Goal: Transaction & Acquisition: Download file/media

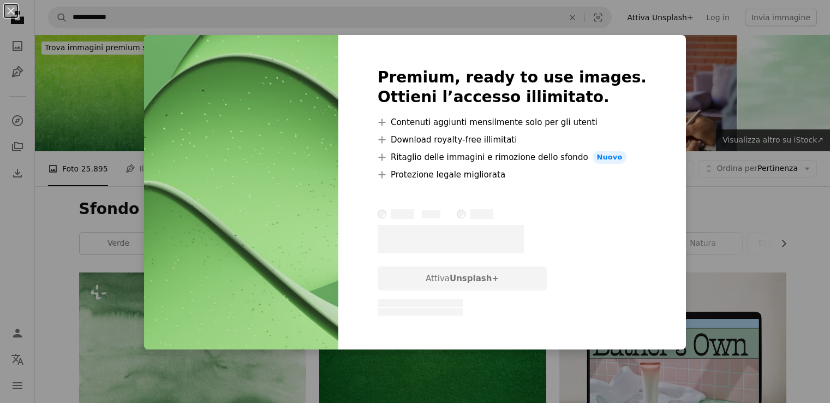
scroll to position [300, 0]
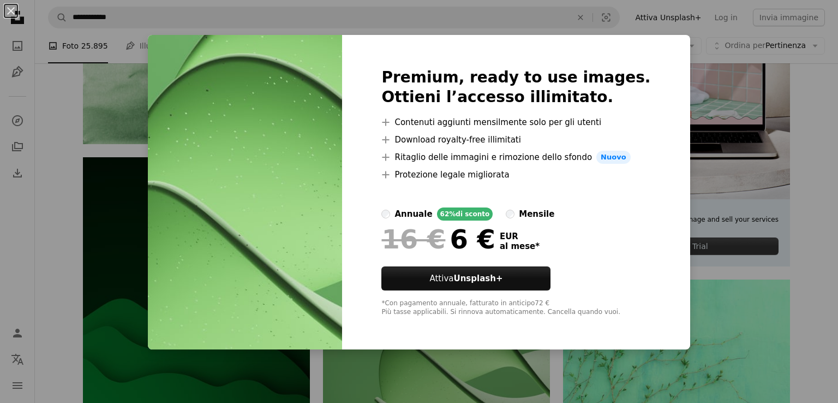
click at [654, 47] on div "Premium, ready to use images. Ottieni l’accesso illimitato. A plus sign Contenu…" at bounding box center [516, 192] width 348 height 314
drag, startPoint x: 679, startPoint y: 164, endPoint x: 667, endPoint y: 165, distance: 11.5
click at [667, 165] on div "An X shape Premium, ready to use images. Ottieni l’accesso illimitato. A plus s…" at bounding box center [419, 201] width 838 height 403
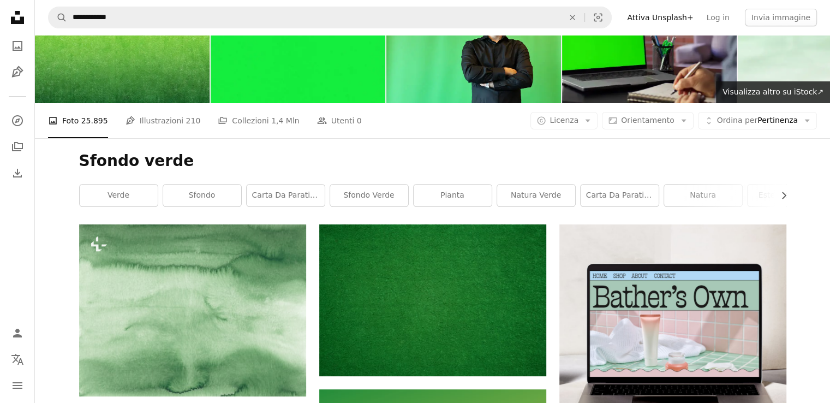
scroll to position [0, 0]
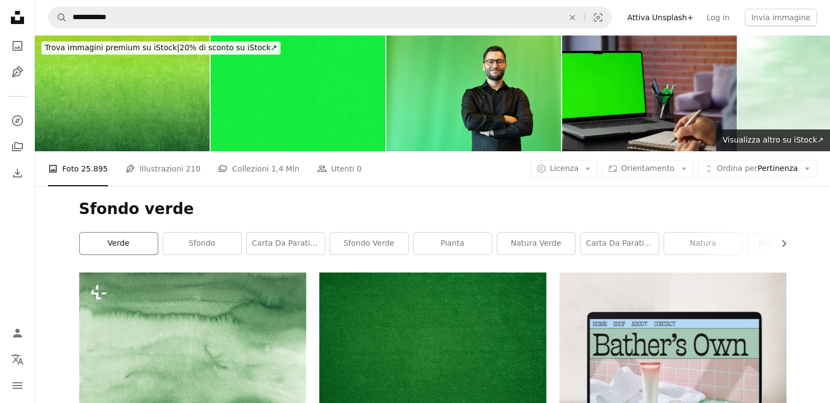
click at [118, 233] on link "verde" at bounding box center [119, 244] width 78 height 22
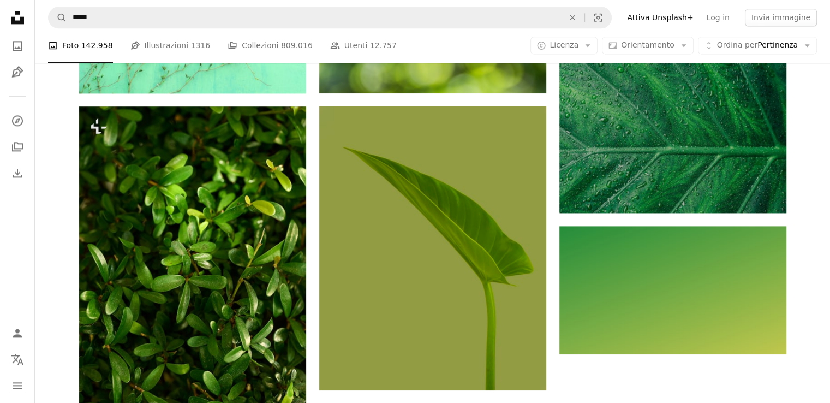
scroll to position [1517, 0]
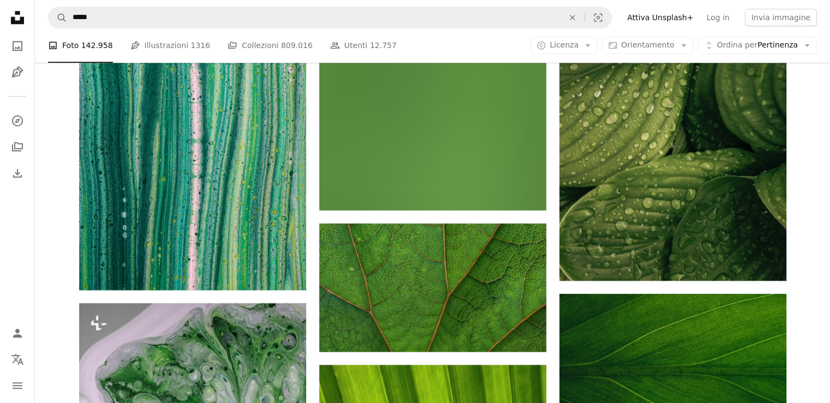
scroll to position [5355, 0]
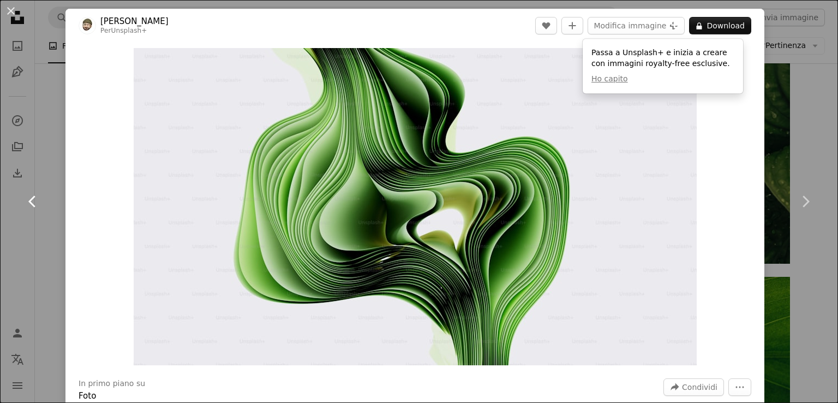
click at [41, 176] on link "Chevron left" at bounding box center [32, 201] width 65 height 105
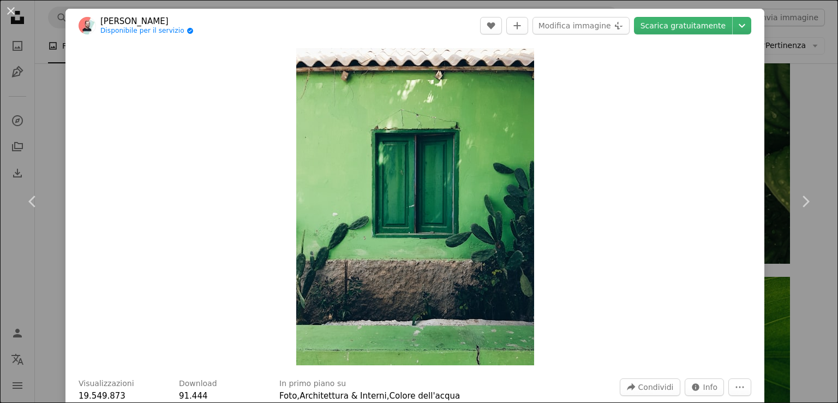
click at [777, 117] on div "An X shape Chevron left Chevron right [PERSON_NAME] Disponibile per il servizio…" at bounding box center [419, 201] width 838 height 403
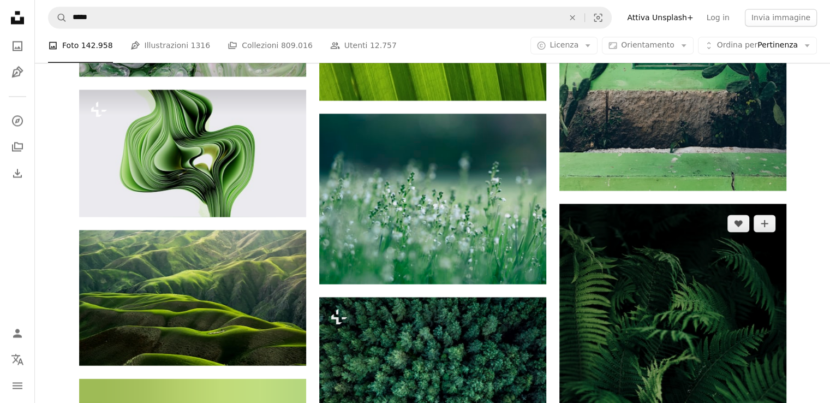
scroll to position [5910, 0]
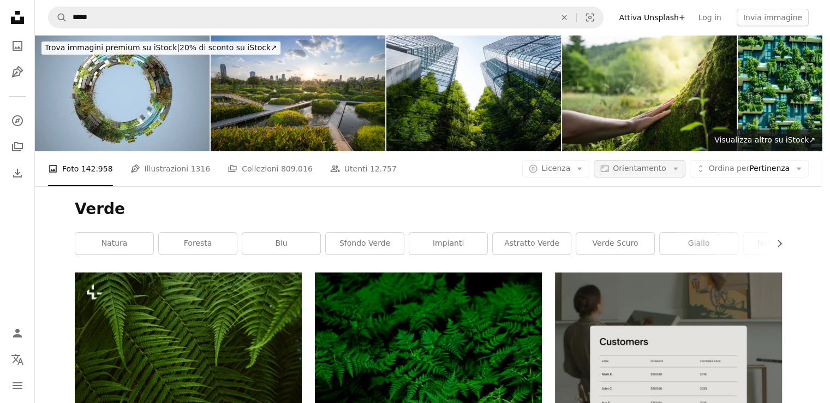
click at [655, 164] on span "Orientamento" at bounding box center [639, 168] width 53 height 9
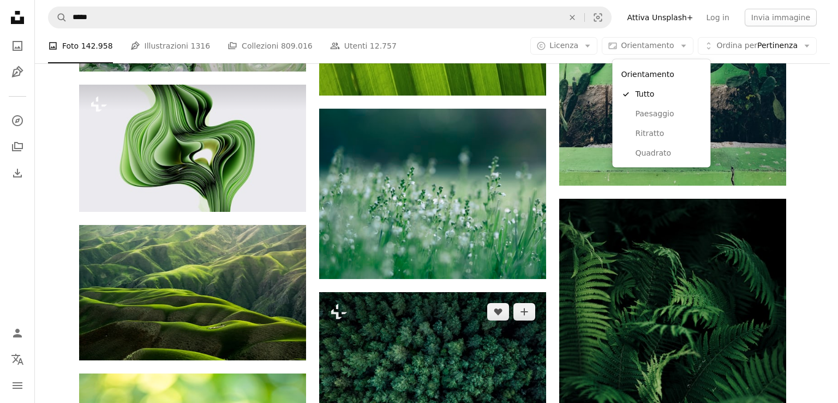
click at [454, 277] on body "A X shape Unsplash utilizza cookie e tecnologie simili per proteggere il sito, …" at bounding box center [415, 201] width 830 height 403
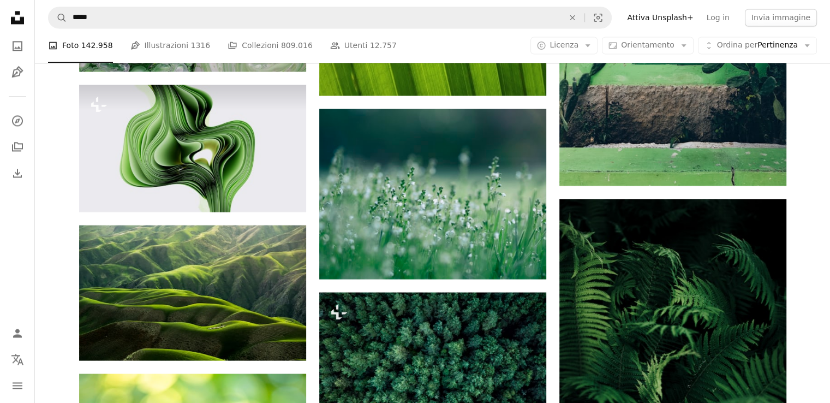
scroll to position [7639, 0]
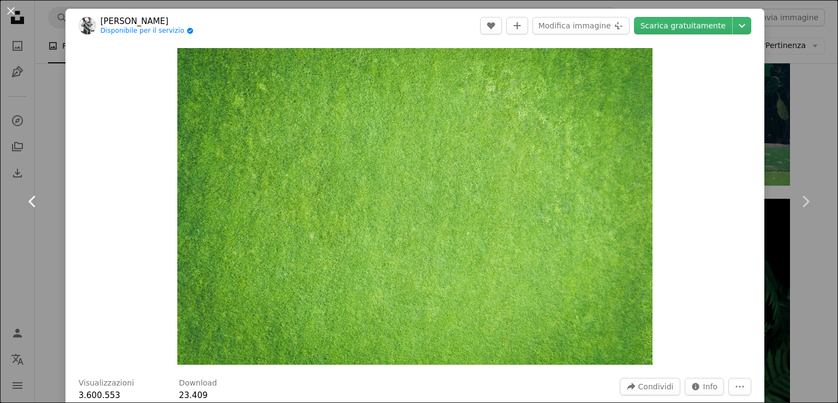
click at [57, 165] on link "Chevron left" at bounding box center [32, 201] width 65 height 105
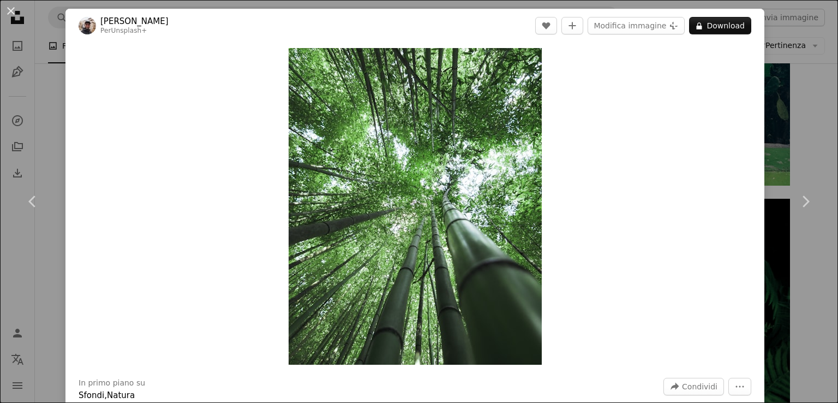
click at [810, 123] on div "An X shape Chevron left Chevron right [PERSON_NAME] Per Unsplash+ A heart A plu…" at bounding box center [419, 201] width 838 height 403
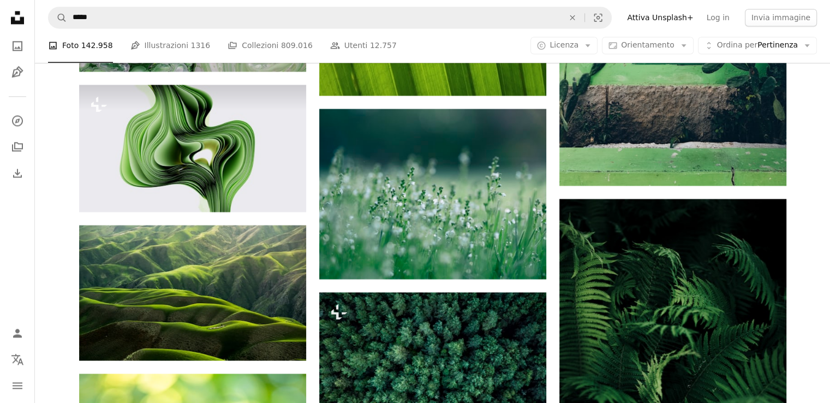
scroll to position [10968, 0]
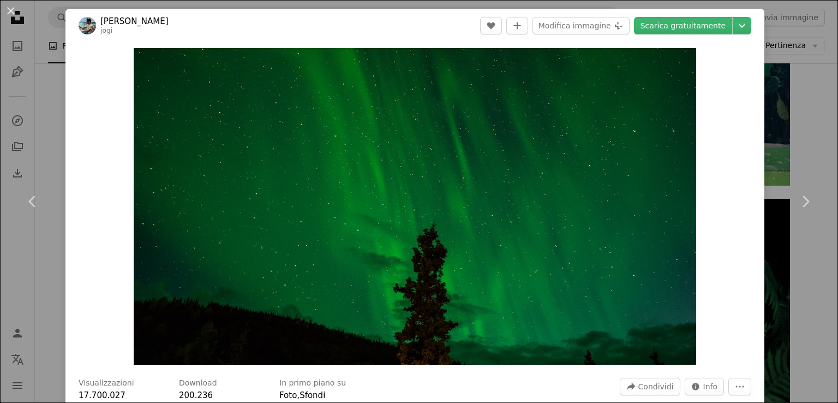
click at [54, 256] on div "An X shape Chevron left Chevron right Vashishtha Jogi jogi A heart A plus sign …" at bounding box center [419, 201] width 838 height 403
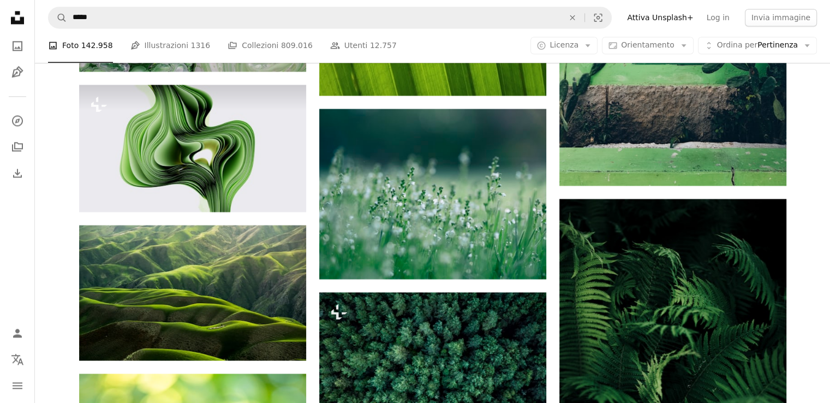
scroll to position [13751, 0]
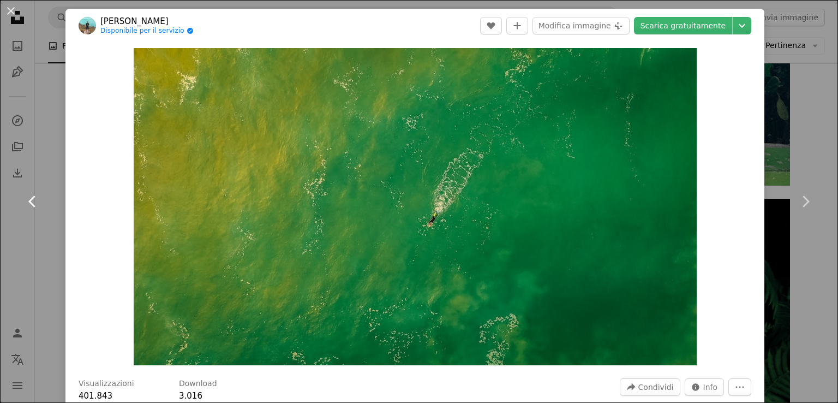
click at [28, 234] on link "Chevron left" at bounding box center [32, 201] width 65 height 105
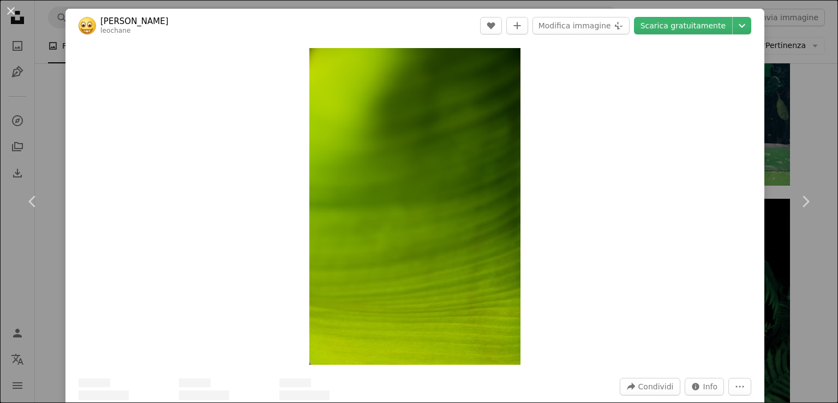
click at [800, 97] on div "An X shape Chevron left Chevron right [PERSON_NAME] A heart A plus sign Modific…" at bounding box center [419, 201] width 838 height 403
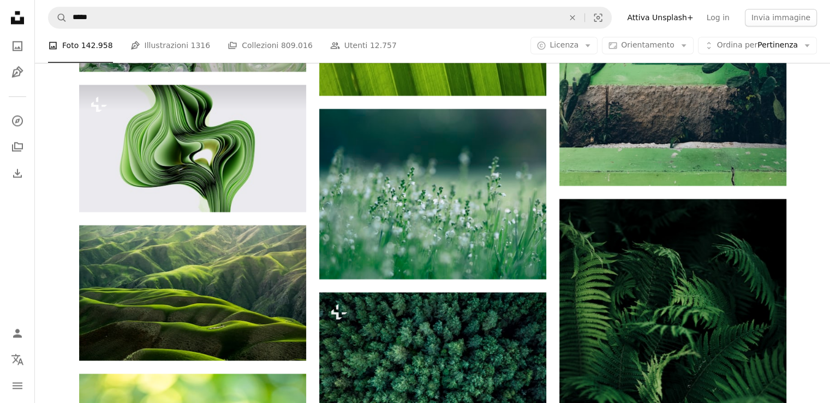
scroll to position [15452, 0]
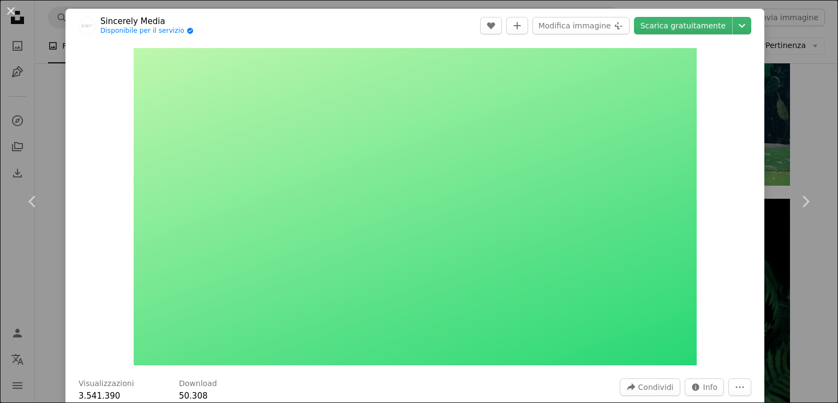
click at [806, 86] on div "An X shape Chevron left Chevron right Sincerely Media Disponibile per il serviz…" at bounding box center [419, 201] width 838 height 403
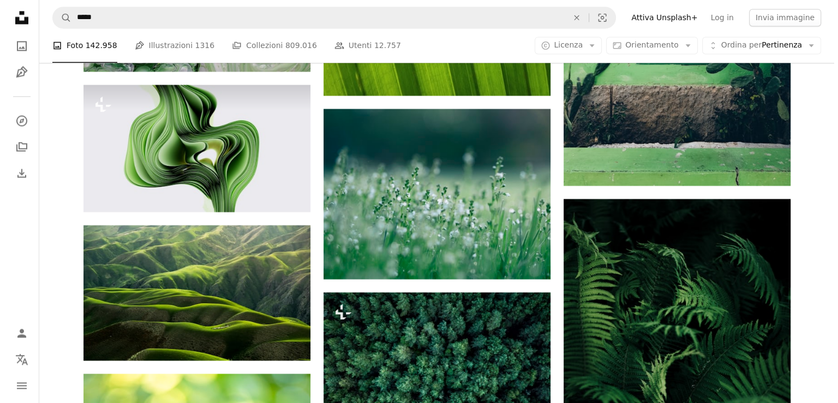
scroll to position [16189, 0]
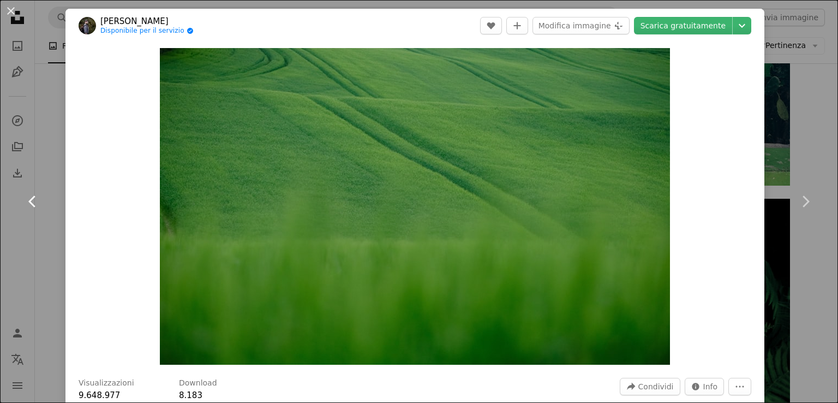
click at [47, 156] on link "Chevron left" at bounding box center [32, 201] width 65 height 105
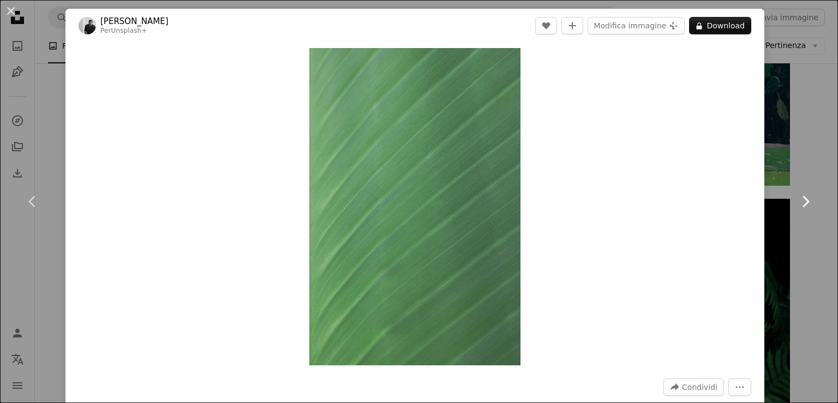
click at [779, 183] on link "Chevron right" at bounding box center [805, 201] width 65 height 105
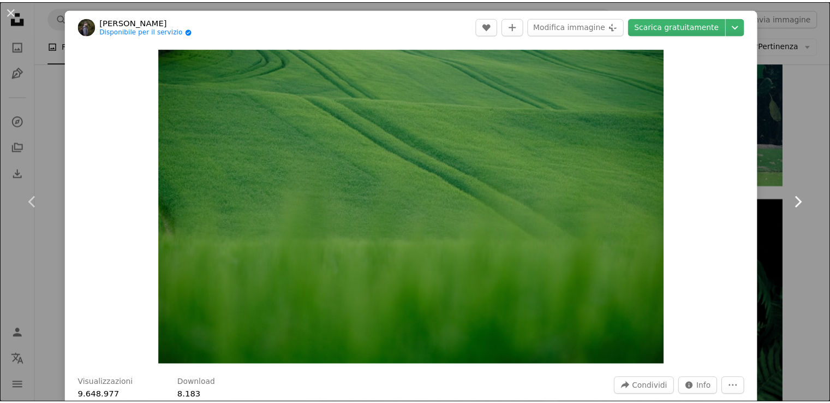
scroll to position [336, 0]
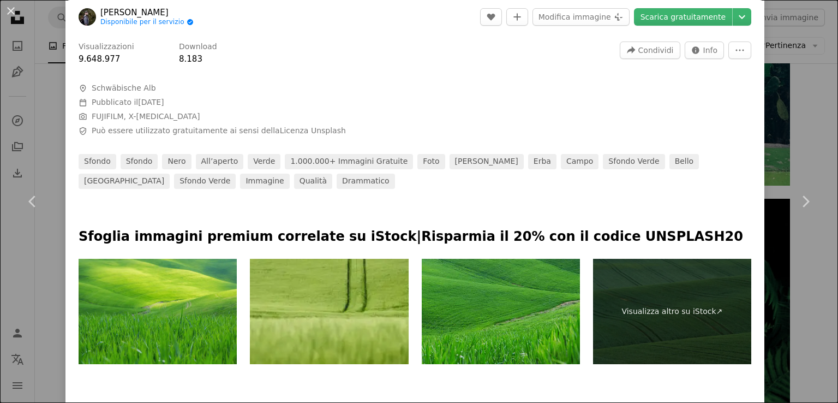
click at [796, 69] on div "An X shape Chevron left Chevron right [PERSON_NAME] Disponibile per il servizio…" at bounding box center [419, 201] width 838 height 403
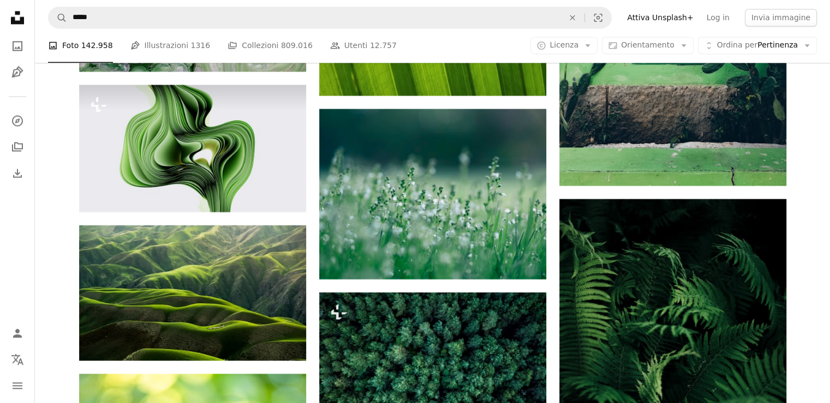
scroll to position [20628, 0]
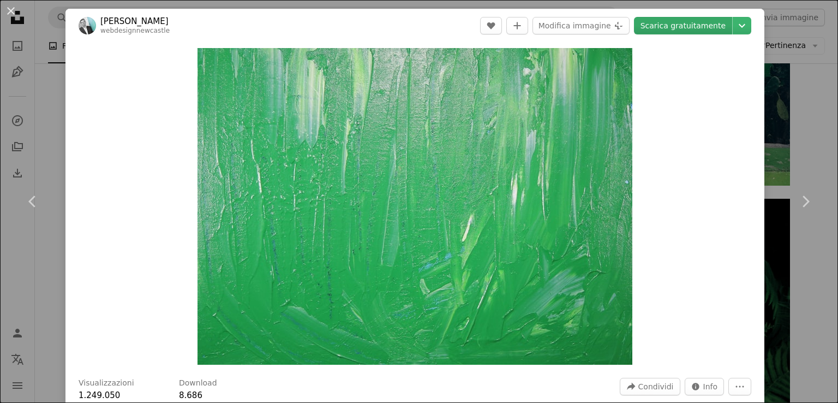
click at [689, 29] on link "Scarica gratuitamente" at bounding box center [683, 25] width 98 height 17
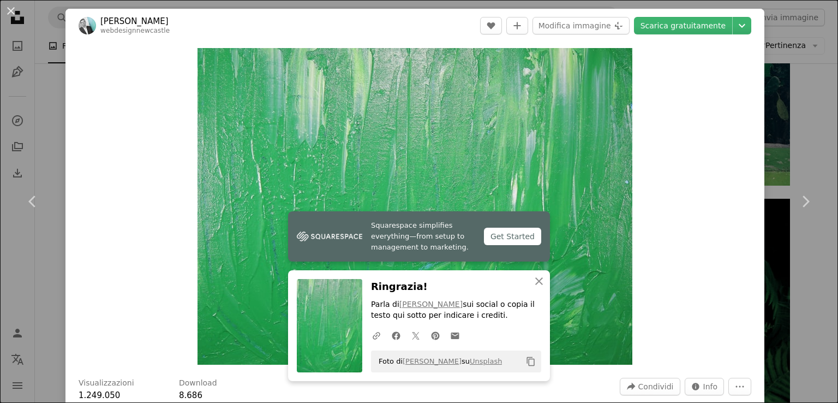
click at [50, 255] on div "An X shape Chevron left Chevron right [PERSON_NAME] webdesignnewcastle A heart …" at bounding box center [419, 201] width 838 height 403
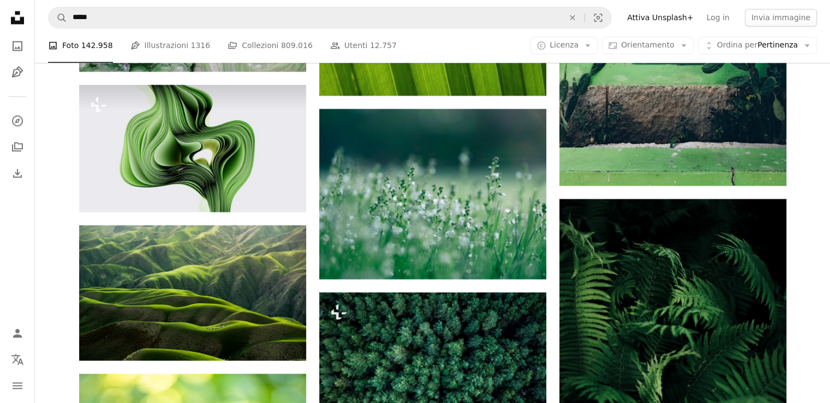
scroll to position [21383, 0]
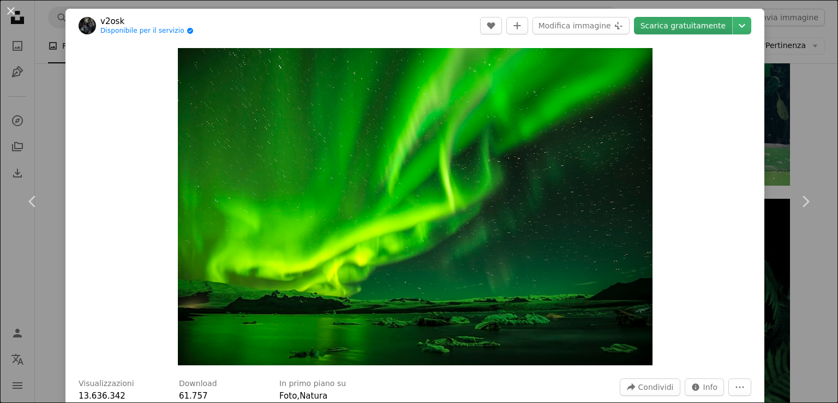
click at [663, 31] on link "Scarica gratuitamente" at bounding box center [683, 25] width 98 height 17
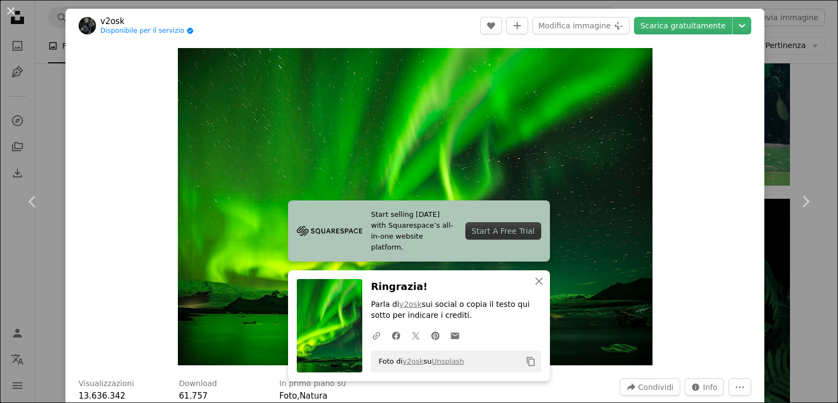
click at [768, 104] on div "An X shape Chevron left Chevron right v2osk Disponibile per il servizio A check…" at bounding box center [419, 201] width 838 height 403
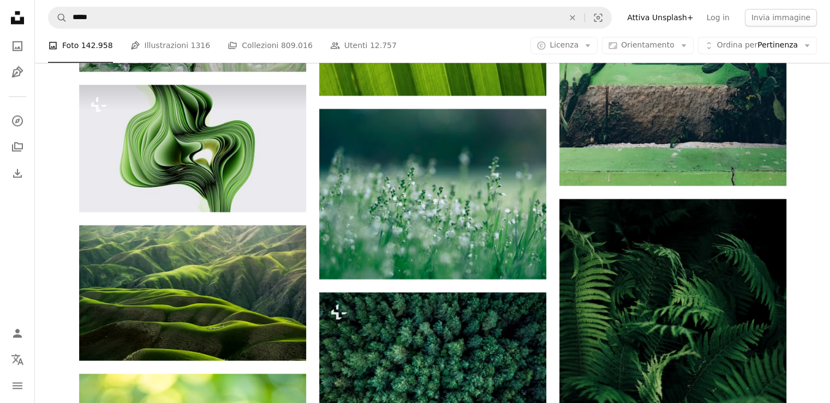
scroll to position [24203, 0]
